Goal: Information Seeking & Learning: Compare options

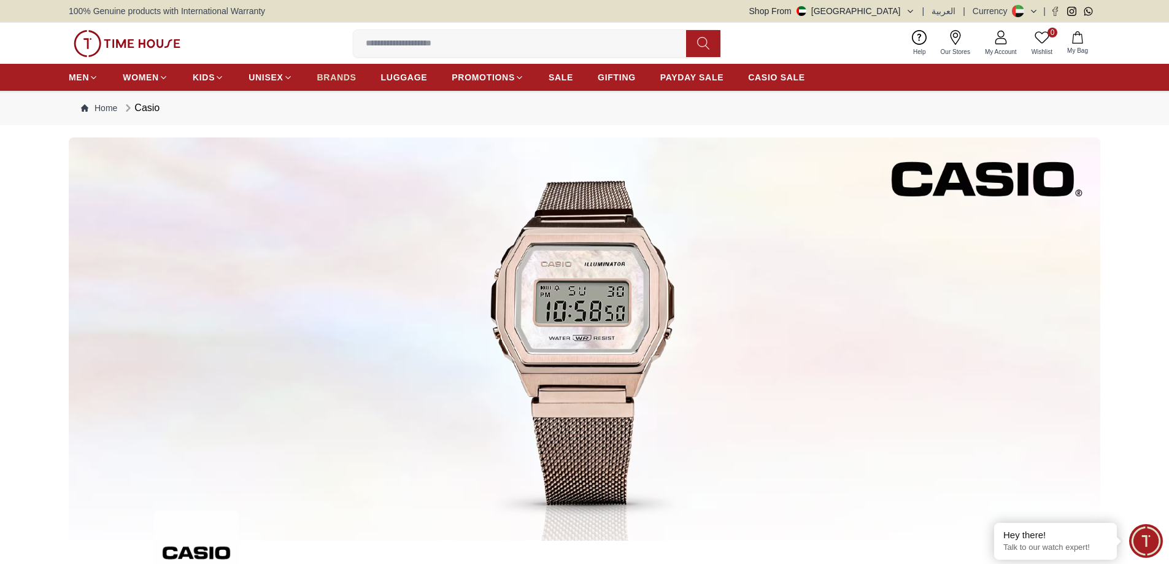
click at [337, 80] on span "BRANDS" at bounding box center [336, 77] width 39 height 12
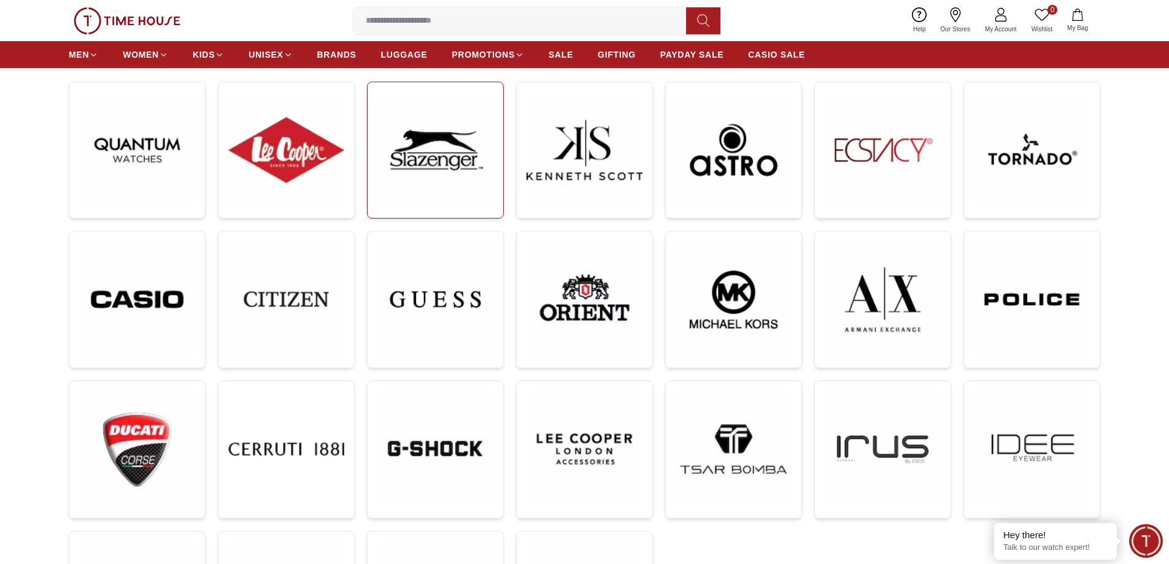
scroll to position [184, 0]
click at [142, 293] on img at bounding box center [137, 298] width 116 height 117
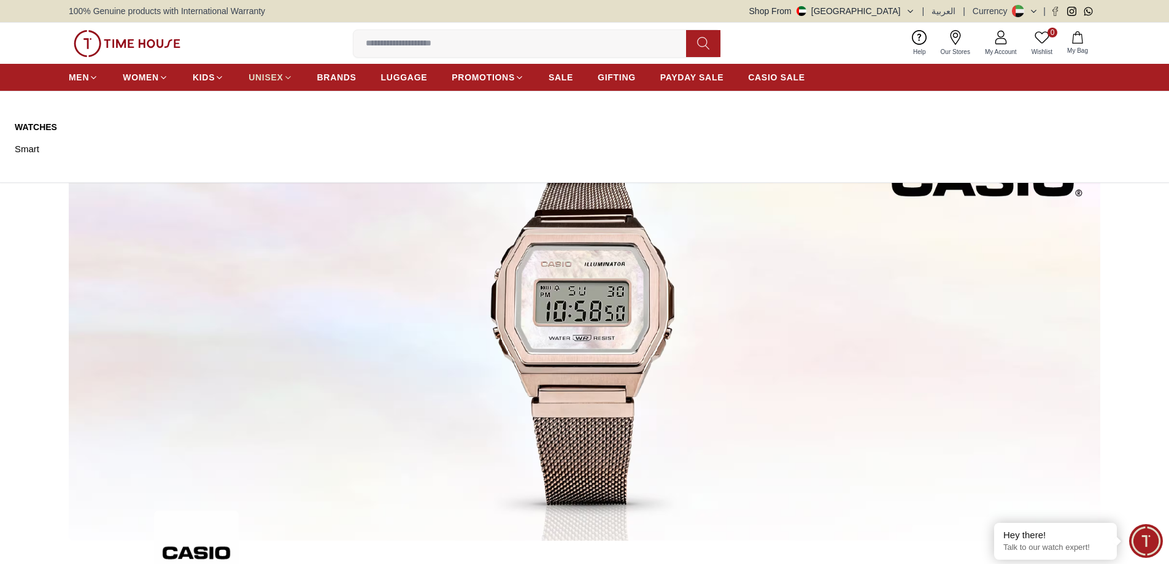
click at [286, 79] on icon at bounding box center [287, 77] width 9 height 9
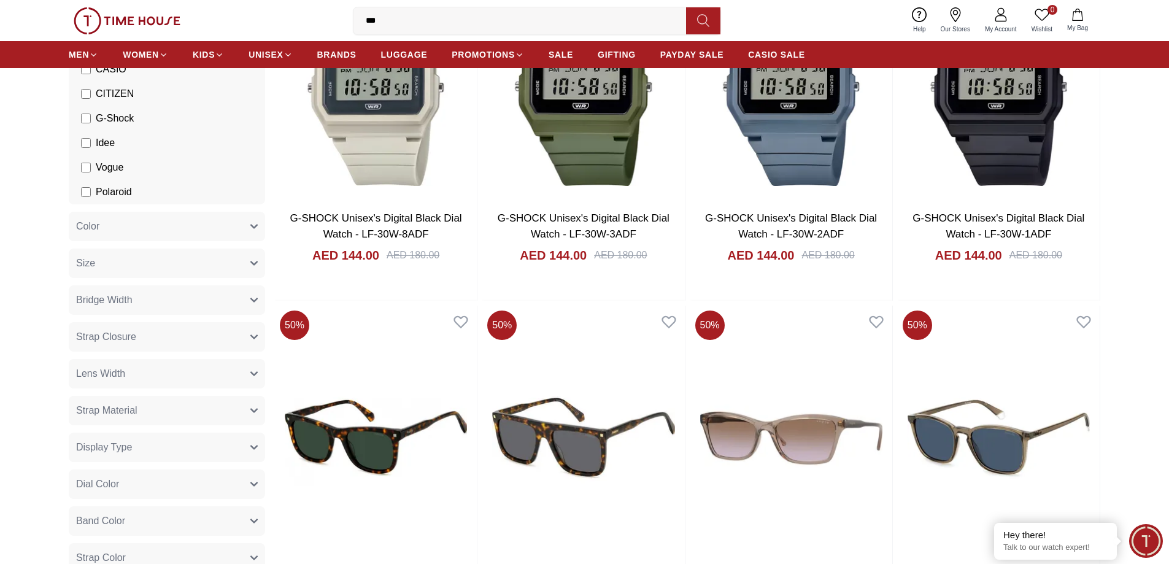
scroll to position [61, 0]
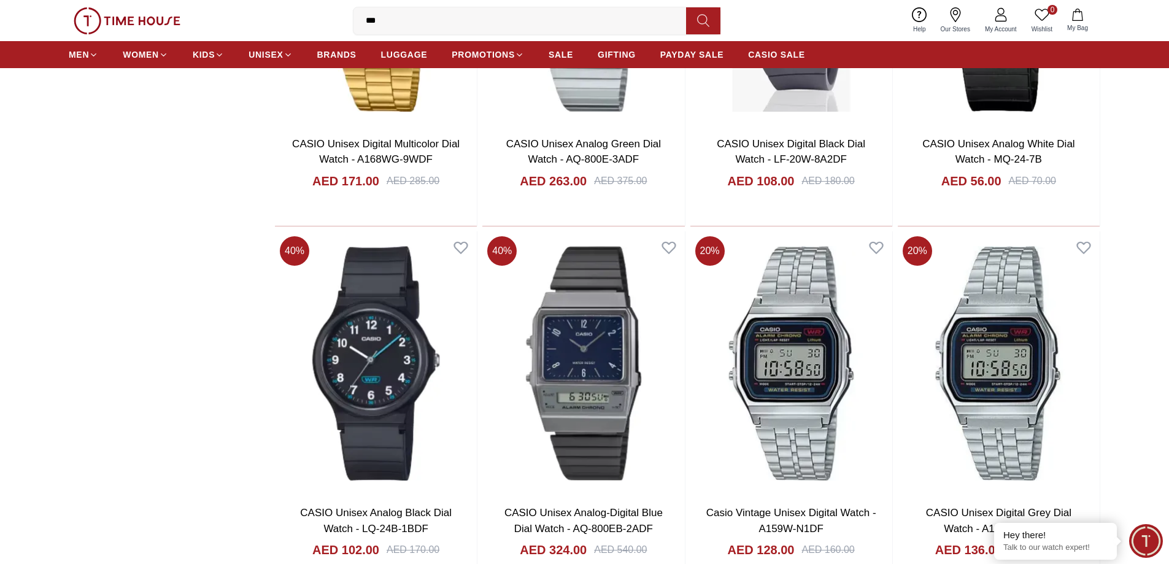
scroll to position [1534, 0]
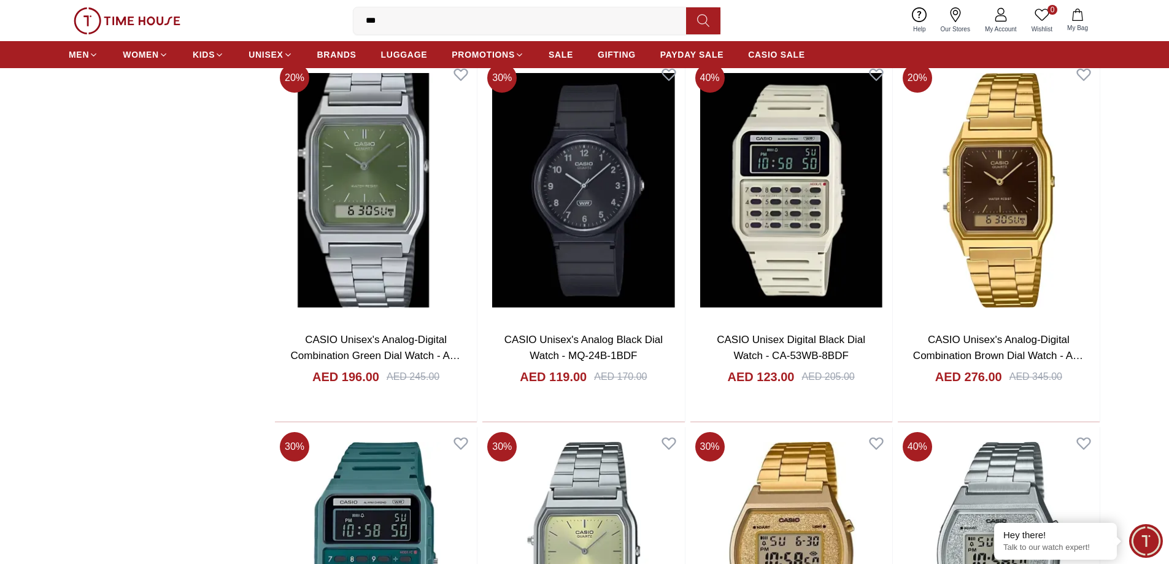
scroll to position [3251, 0]
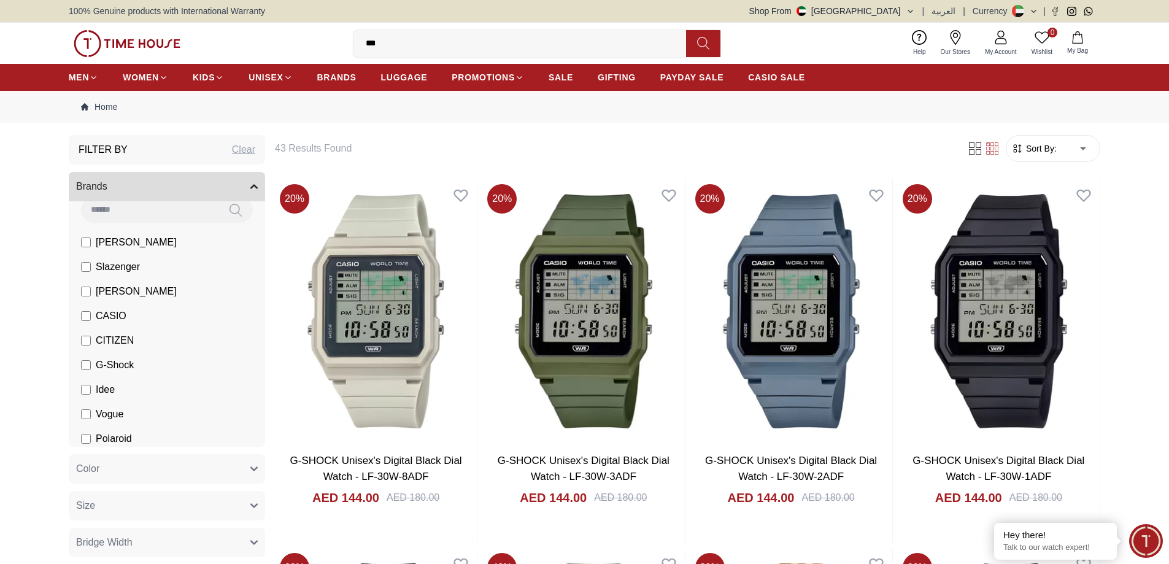
scroll to position [18, 0]
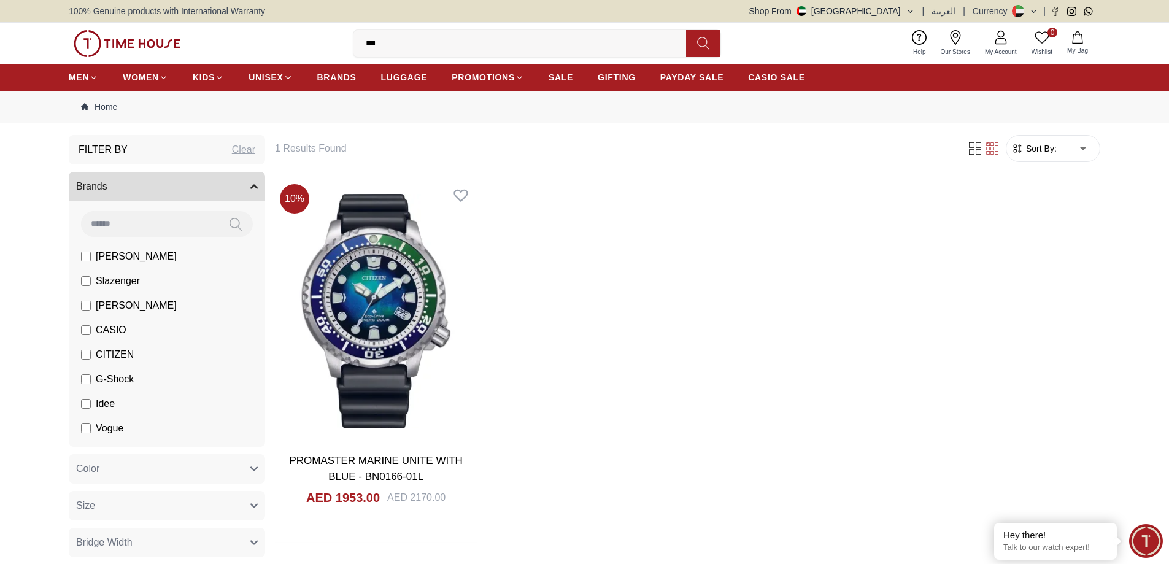
scroll to position [18, 0]
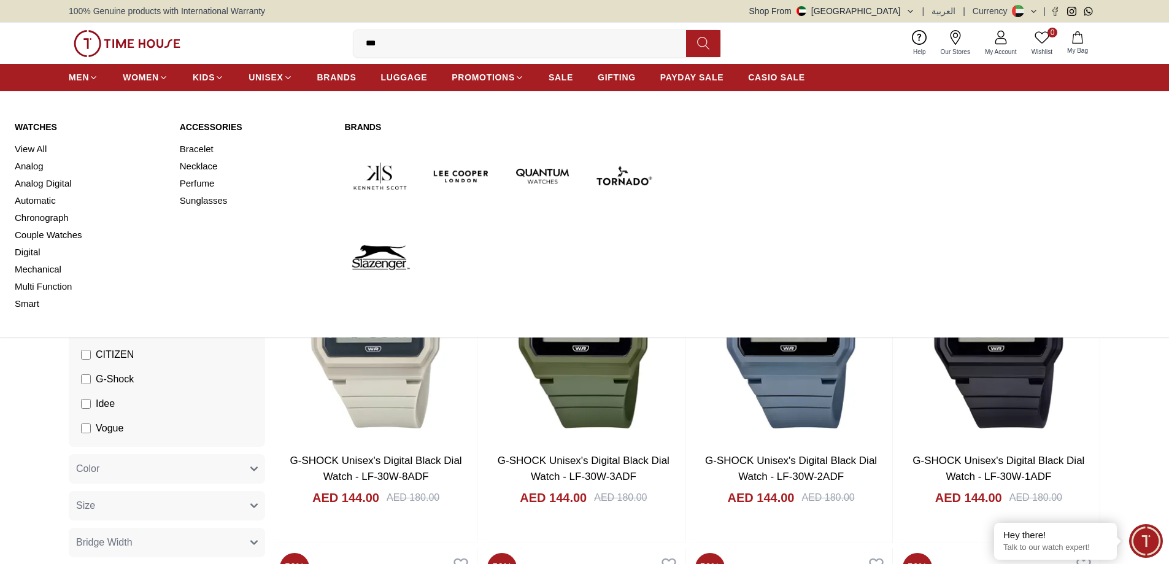
click at [48, 125] on link "Watches" at bounding box center [90, 127] width 150 height 12
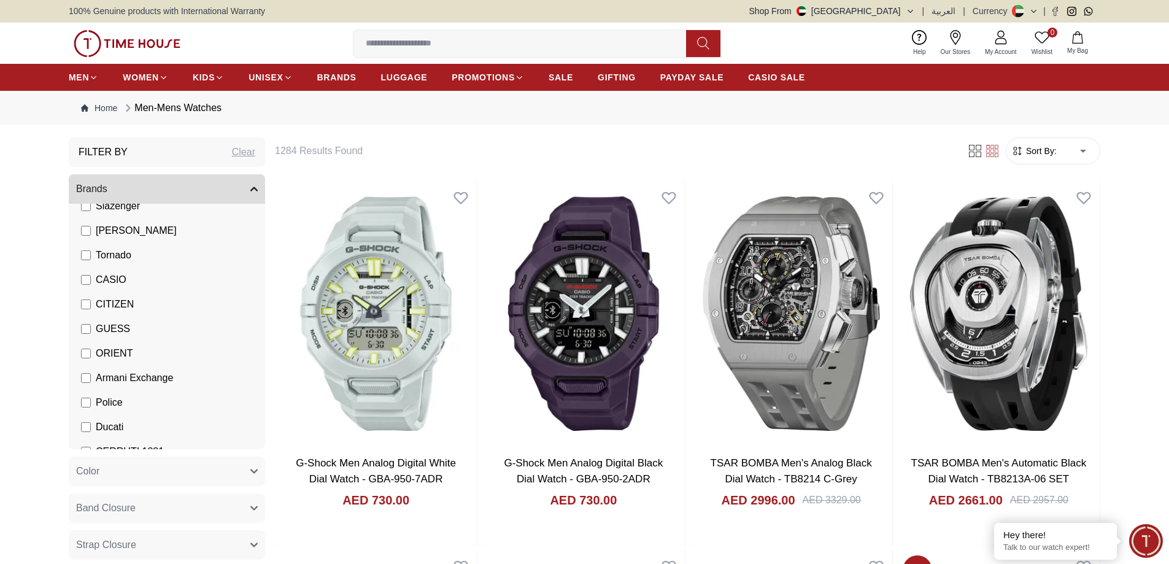
scroll to position [123, 0]
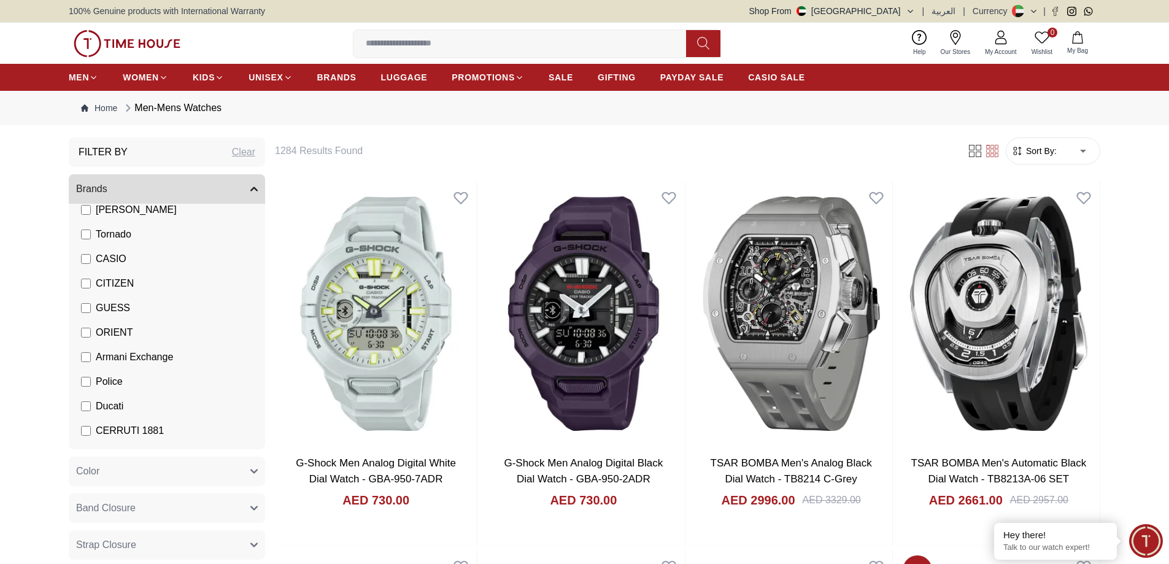
click at [113, 332] on span "ORIENT" at bounding box center [114, 332] width 37 height 15
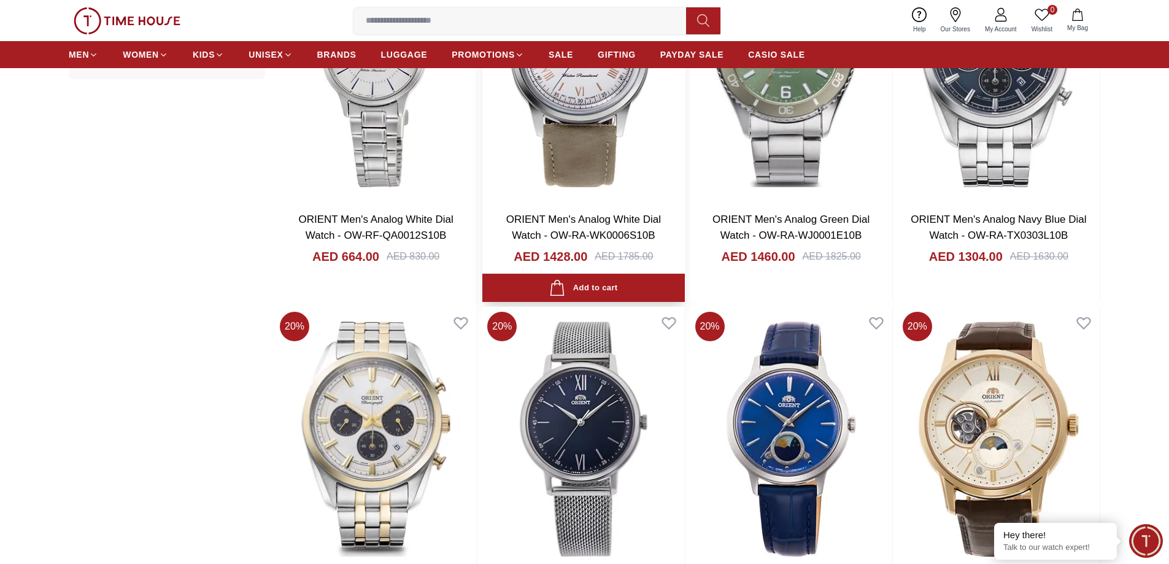
scroll to position [1043, 0]
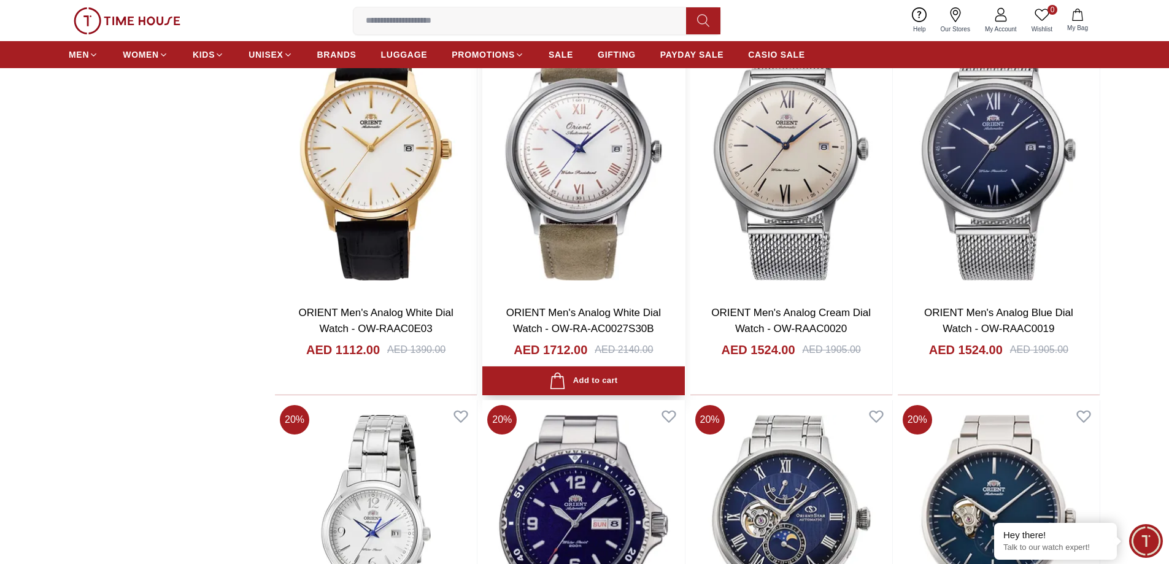
scroll to position [3312, 0]
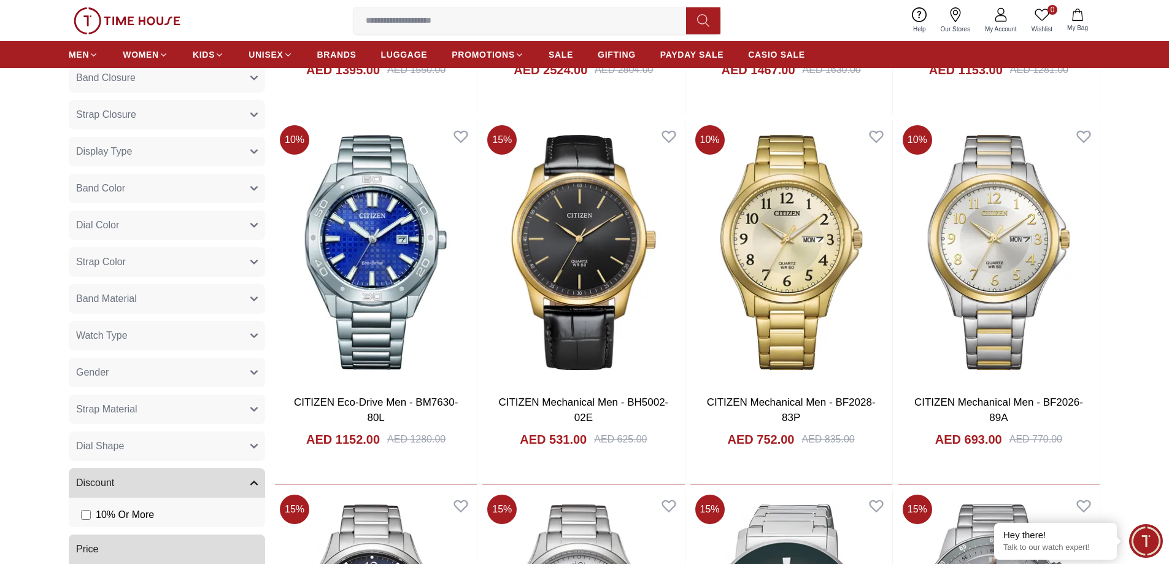
scroll to position [429, 0]
click at [253, 336] on icon "button" at bounding box center [253, 335] width 7 height 7
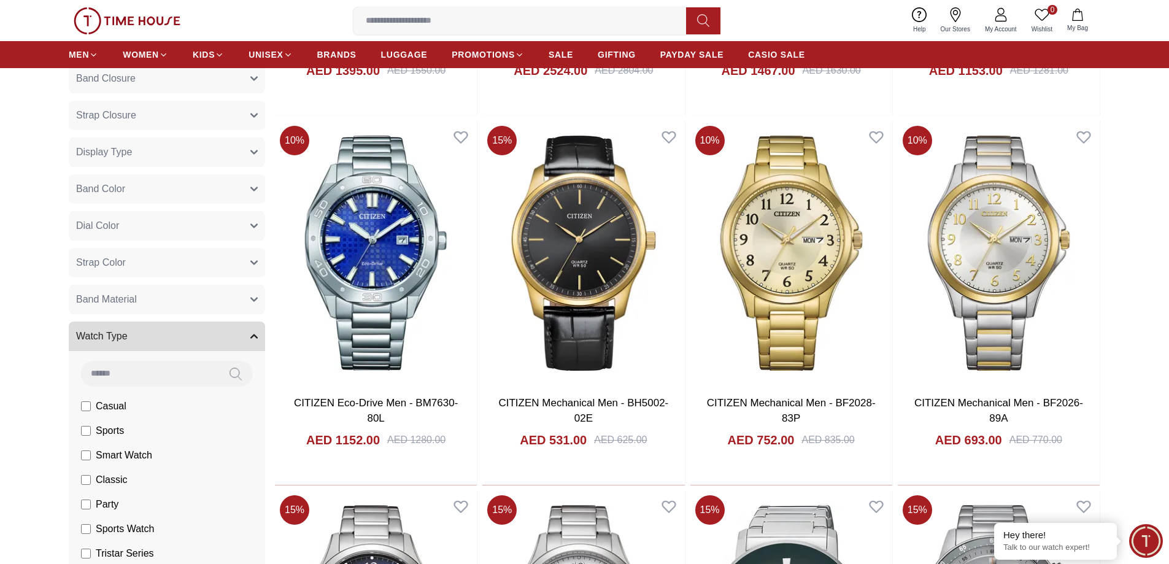
click at [253, 336] on icon "button" at bounding box center [254, 336] width 6 height 3
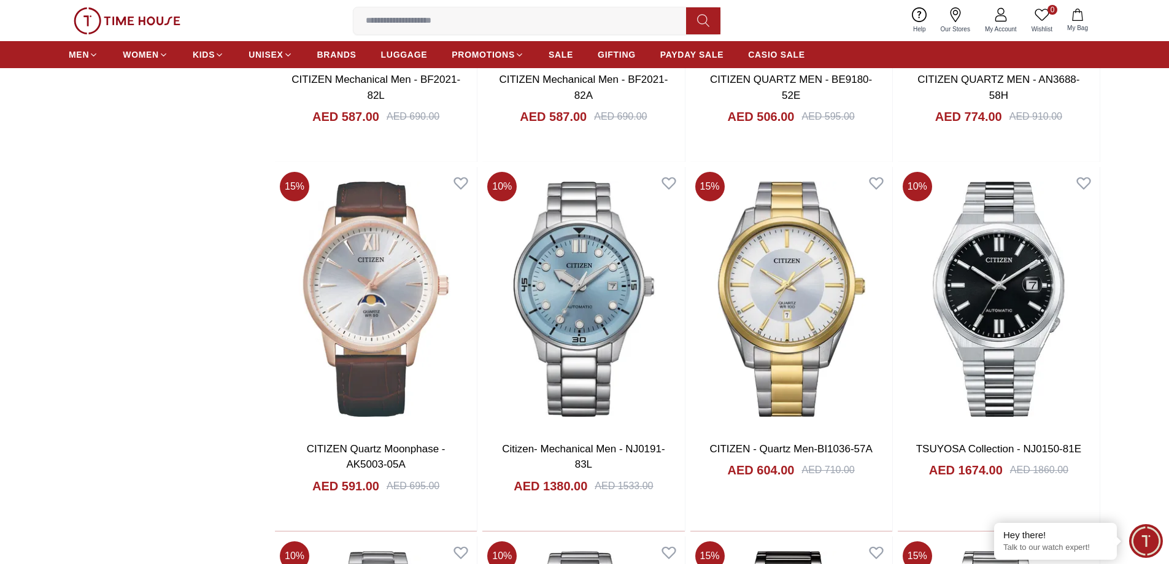
scroll to position [1227, 0]
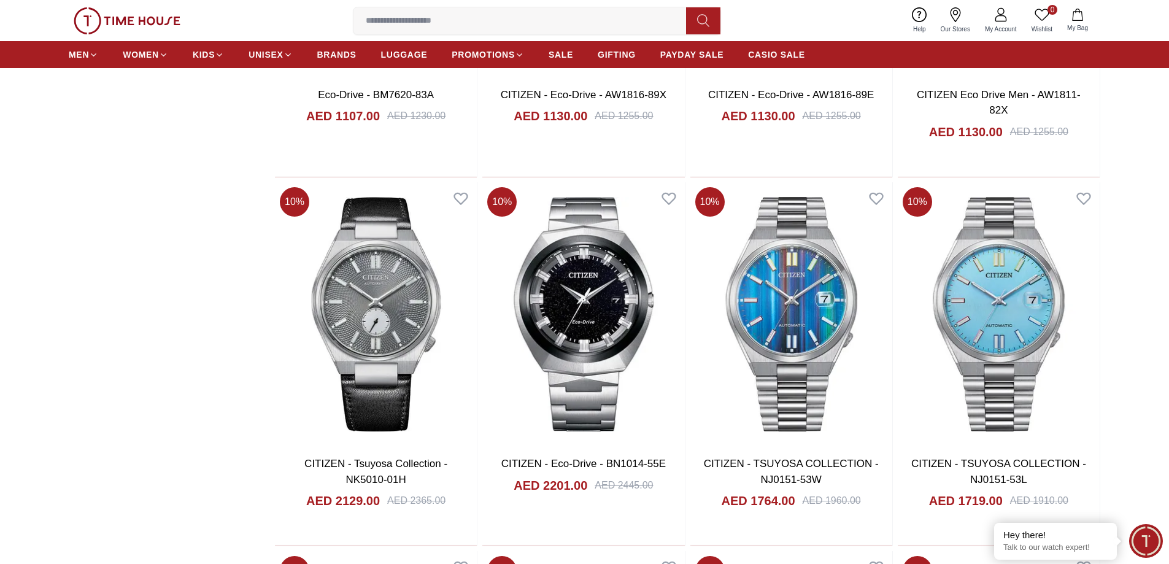
scroll to position [2576, 0]
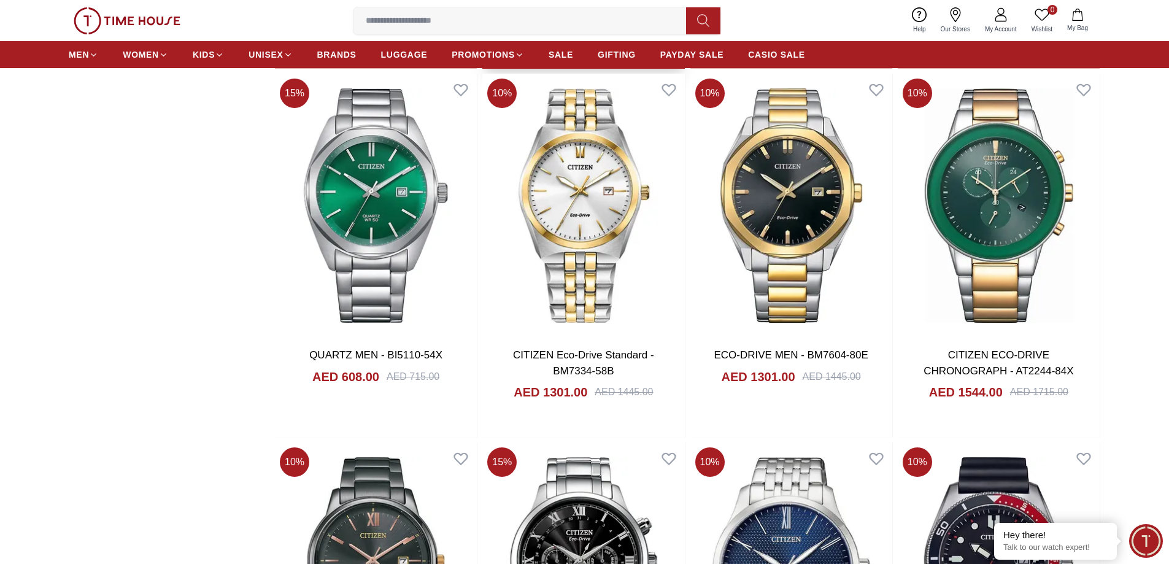
scroll to position [3803, 0]
